Goal: Information Seeking & Learning: Compare options

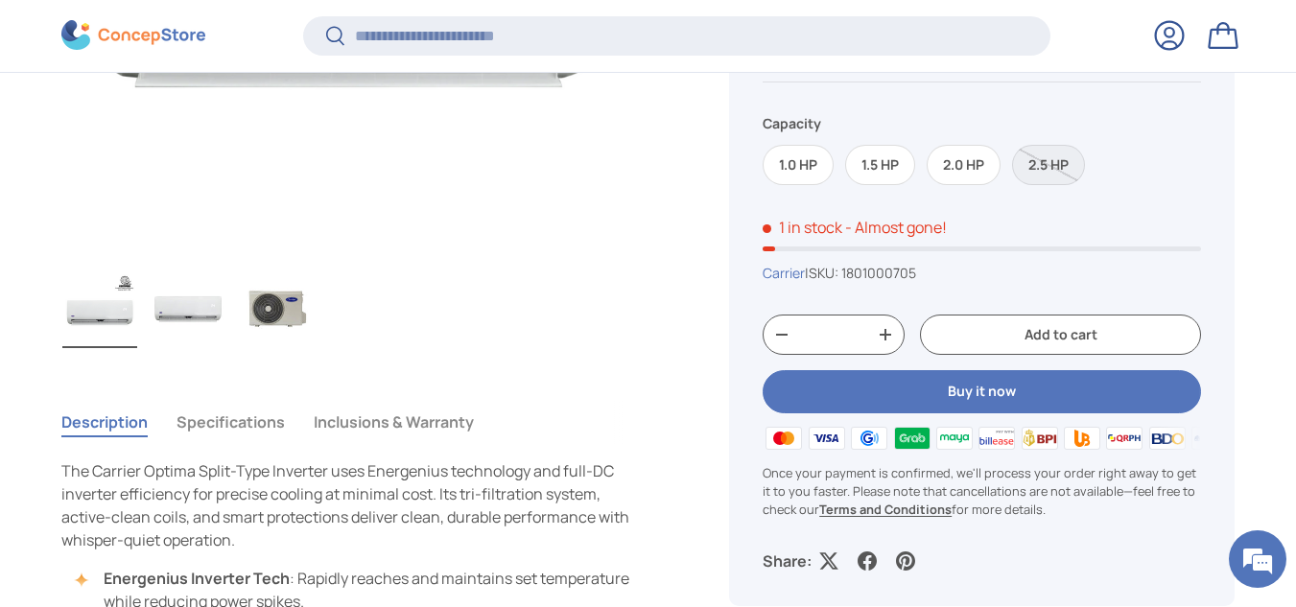
scroll to position [480, 0]
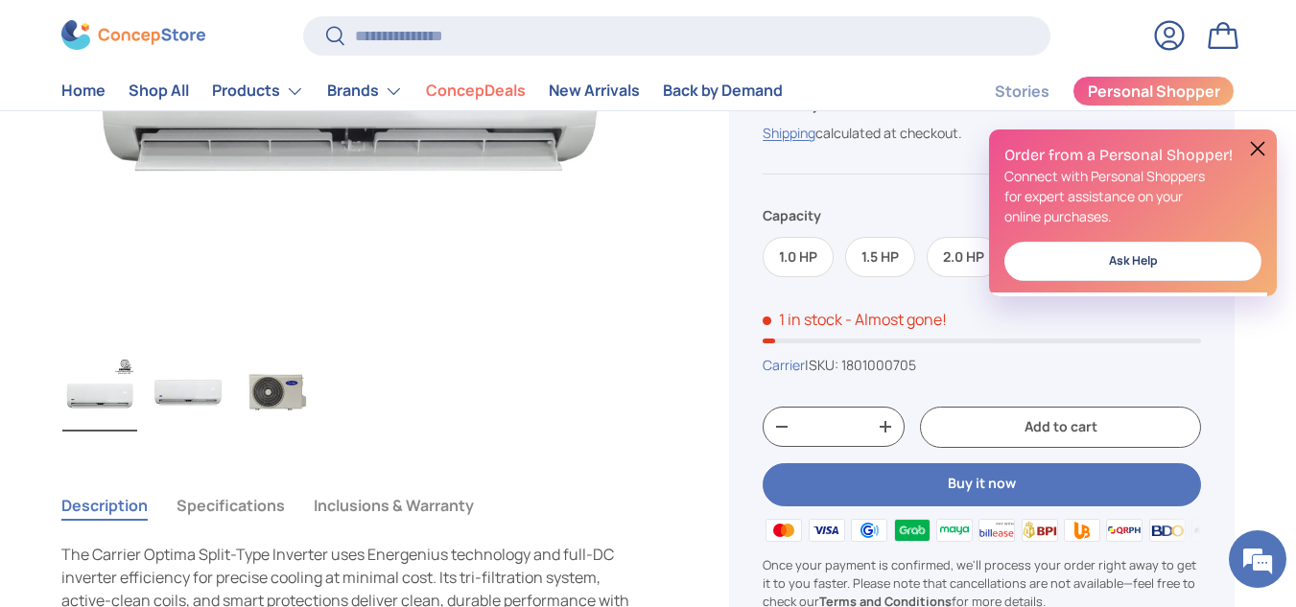
click at [196, 389] on img "Gallery Viewer" at bounding box center [188, 393] width 75 height 77
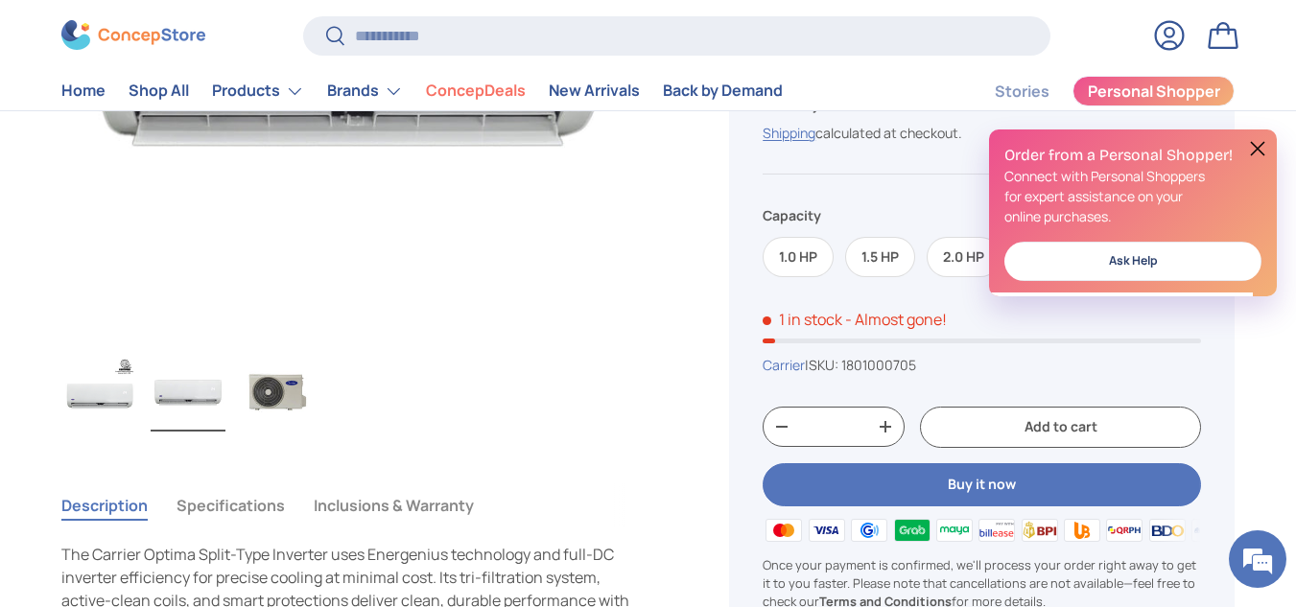
click at [287, 397] on img "Gallery Viewer" at bounding box center [276, 393] width 75 height 77
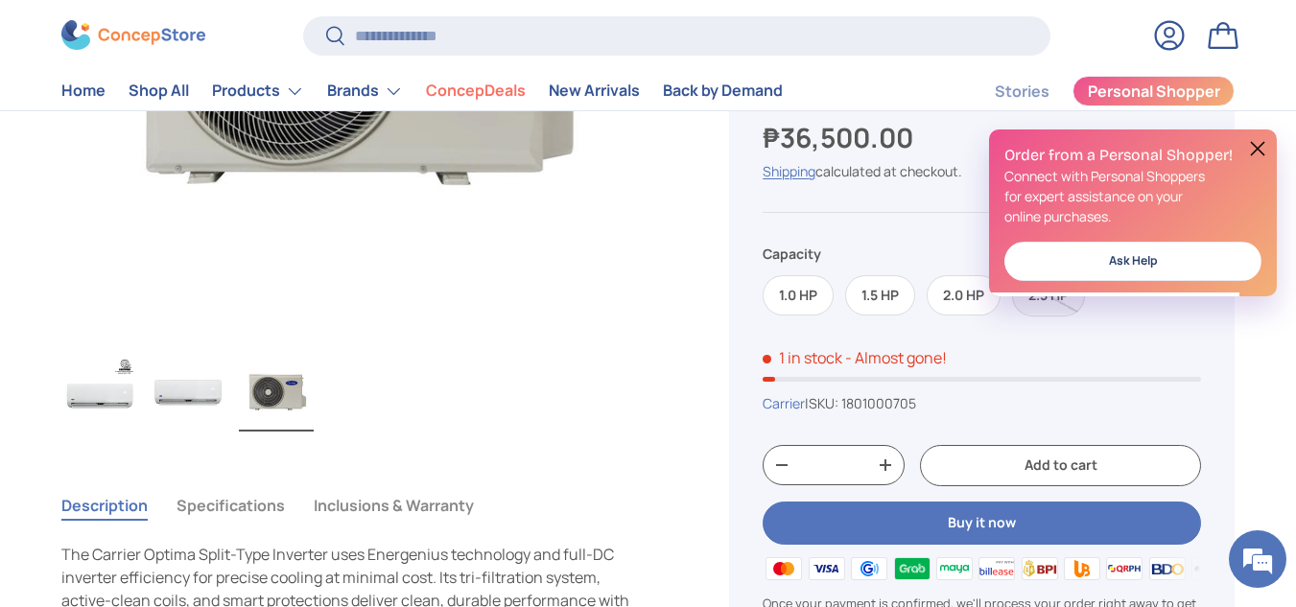
scroll to position [288, 0]
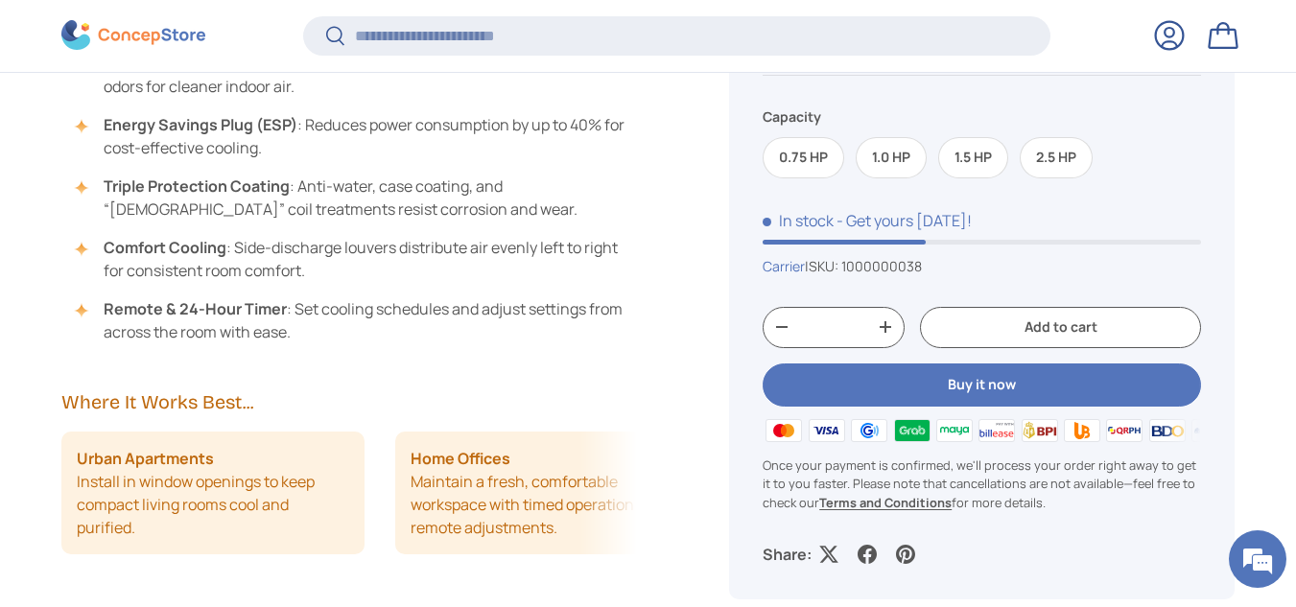
scroll to position [4571, 7685]
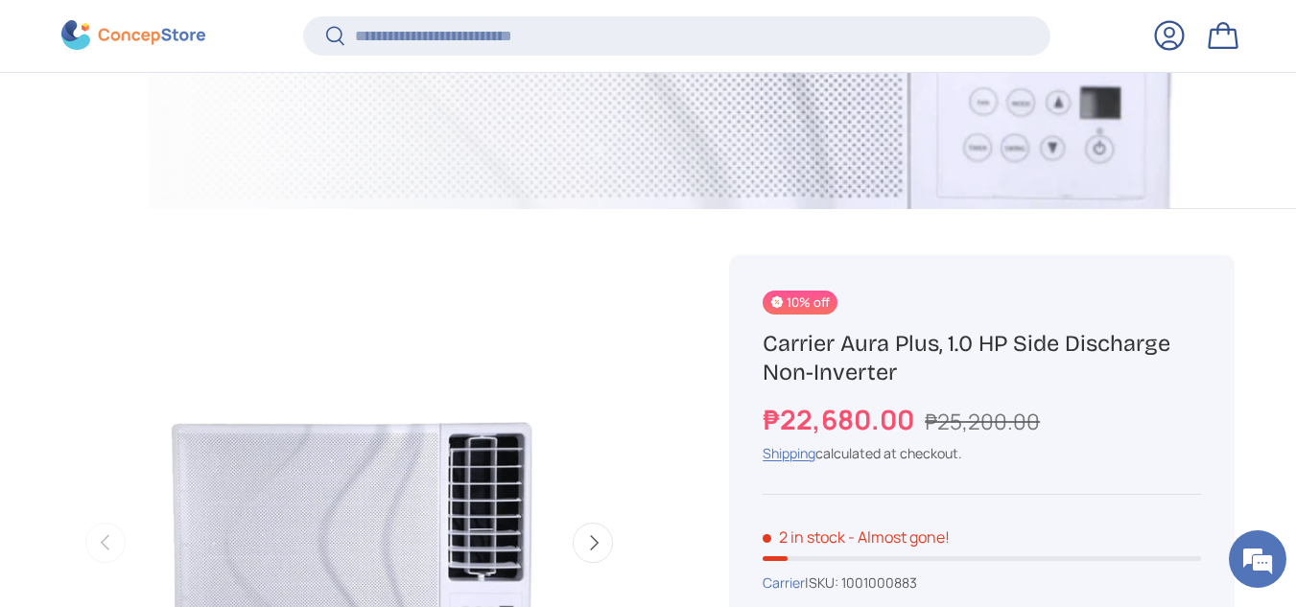
scroll to position [572, 0]
